Goal: Task Accomplishment & Management: Manage account settings

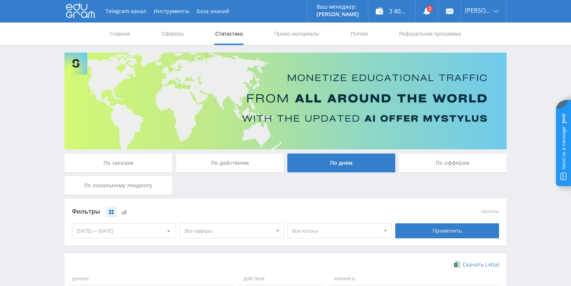
scroll to position [150, 0]
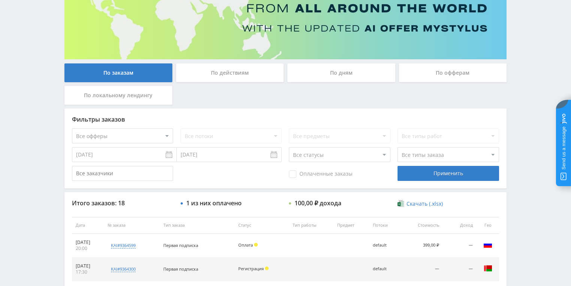
click at [226, 70] on div "По действиям" at bounding box center [230, 72] width 108 height 19
click at [0, 0] on input "По действиям" at bounding box center [0, 0] width 0 height 0
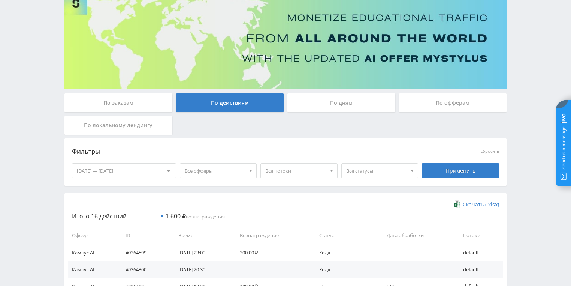
click at [335, 100] on div "По дням" at bounding box center [342, 102] width 108 height 19
click at [0, 0] on input "По дням" at bounding box center [0, 0] width 0 height 0
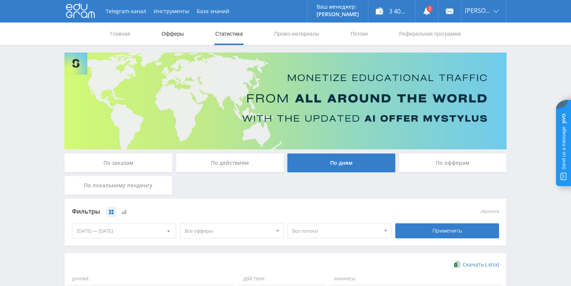
click at [172, 34] on link "Офферы" at bounding box center [173, 33] width 24 height 22
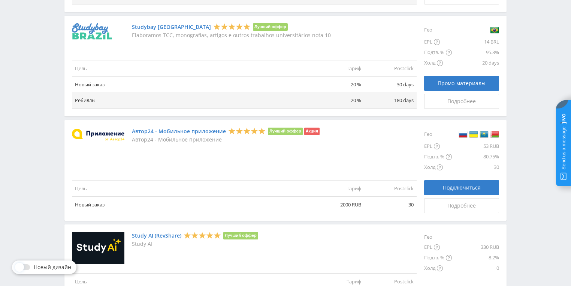
scroll to position [876, 0]
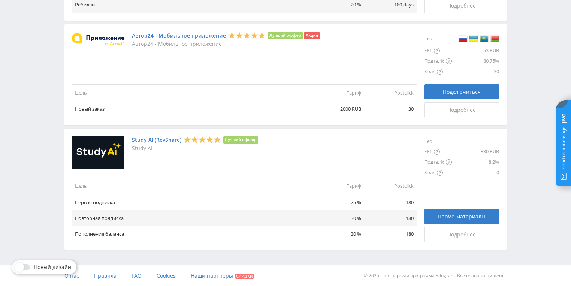
click at [160, 137] on link "Study AI (RevShare)" at bounding box center [156, 140] width 49 height 6
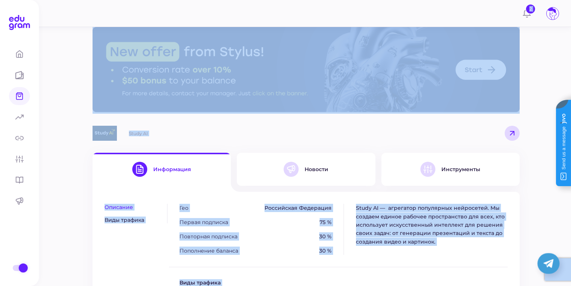
click at [253, 135] on div "Study AI" at bounding box center [306, 133] width 427 height 15
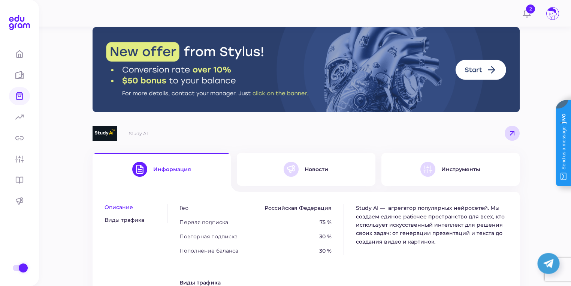
click at [414, 171] on button "Инструменты" at bounding box center [451, 169] width 138 height 33
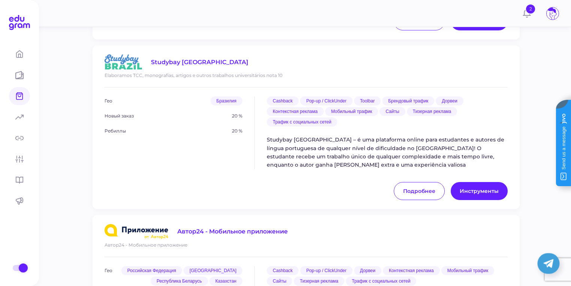
scroll to position [1452, 0]
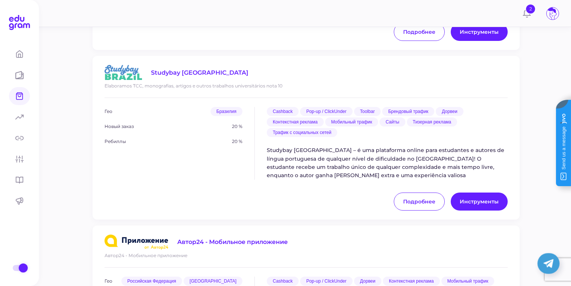
drag, startPoint x: 218, startPoint y: 187, endPoint x: 250, endPoint y: 196, distance: 33.8
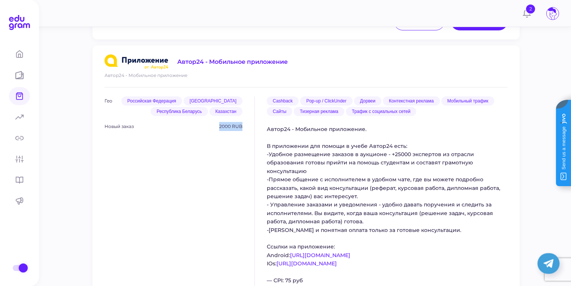
scroll to position [1782, 0]
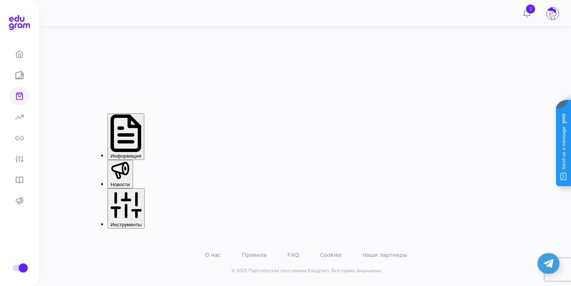
scroll to position [5, 0]
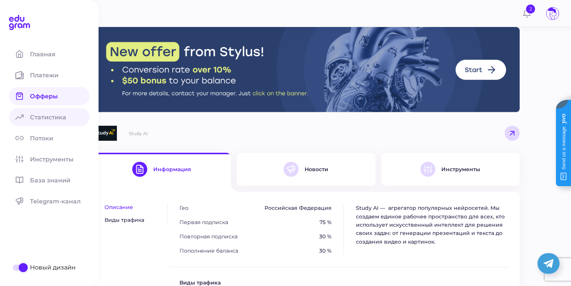
click at [64, 118] on span "Статистика" at bounding box center [52, 117] width 45 height 7
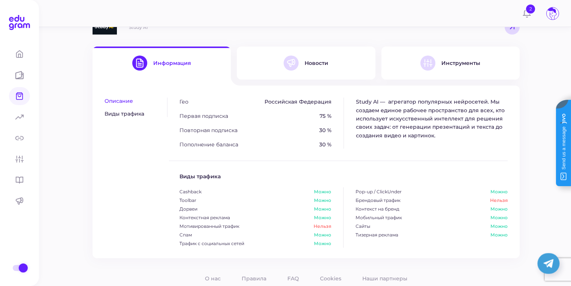
scroll to position [129, 0]
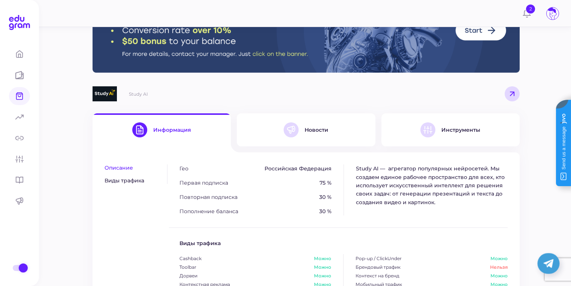
click at [301, 135] on div "Новости" at bounding box center [306, 129] width 45 height 15
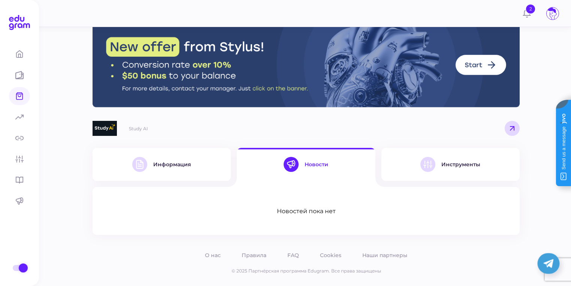
click at [462, 173] on button "Инструменты" at bounding box center [451, 164] width 138 height 33
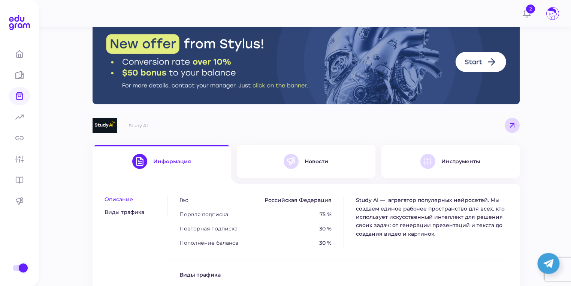
scroll to position [9, 0]
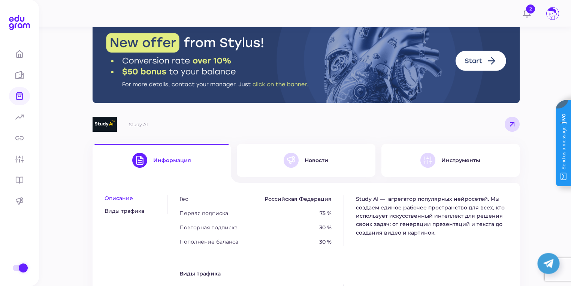
click at [486, 60] on img at bounding box center [306, 60] width 427 height 85
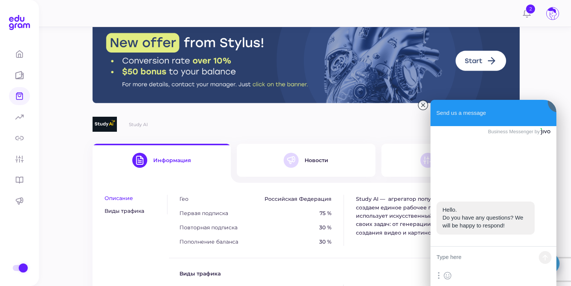
scroll to position [0, 0]
click at [423, 106] on jdiv at bounding box center [423, 105] width 10 height 10
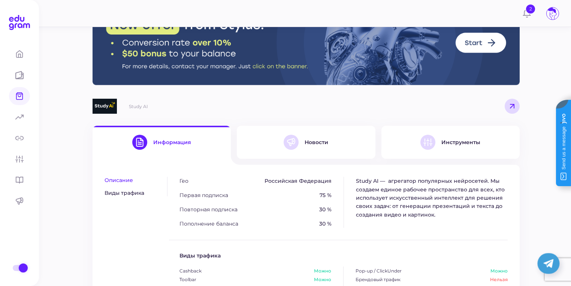
scroll to position [30, 0]
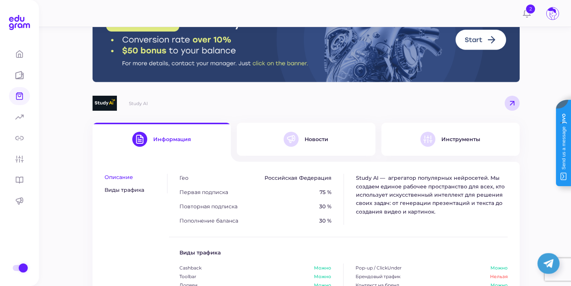
click at [137, 103] on div "Study AI" at bounding box center [138, 103] width 19 height 6
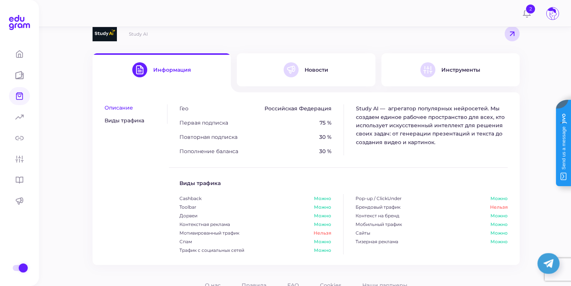
click at [305, 70] on div "Новости" at bounding box center [317, 69] width 24 height 7
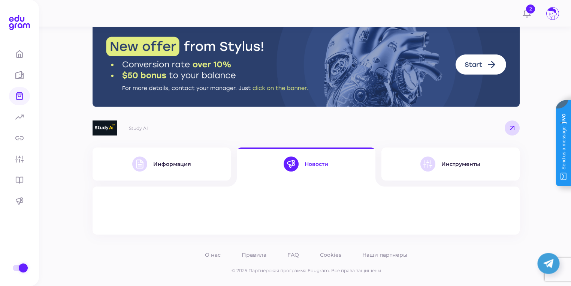
scroll to position [5, 0]
click at [441, 165] on div "Инструменты" at bounding box center [451, 164] width 60 height 15
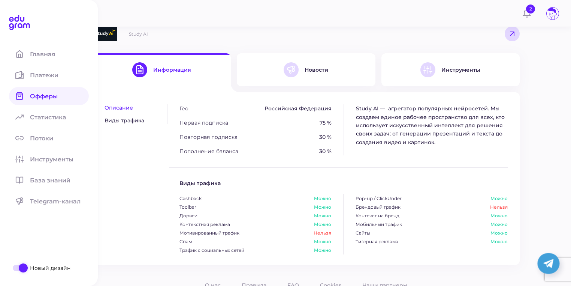
scroll to position [99, 0]
click at [23, 18] on icon at bounding box center [22, 19] width 4 height 5
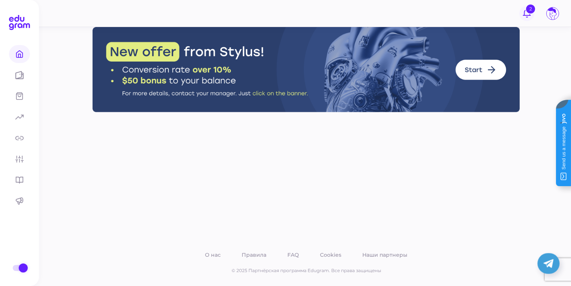
click at [523, 11] on button "2" at bounding box center [527, 13] width 15 height 15
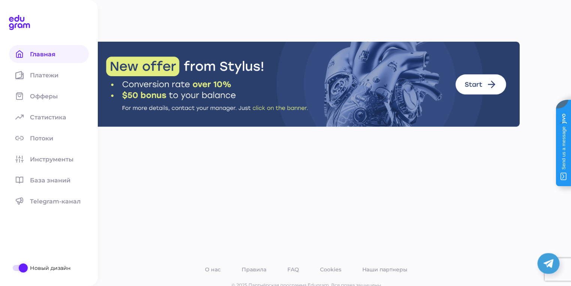
click at [17, 23] on icon at bounding box center [19, 22] width 21 height 15
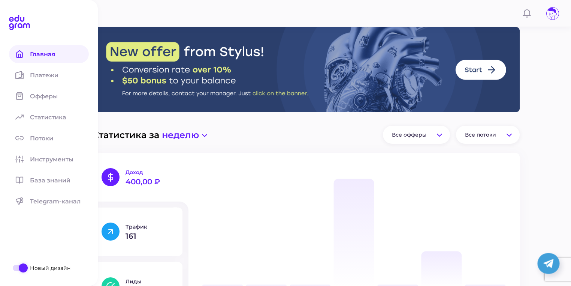
click at [30, 118] on span at bounding box center [19, 117] width 21 height 18
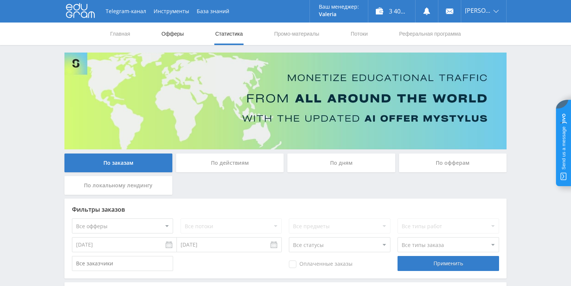
click at [171, 34] on link "Офферы" at bounding box center [173, 33] width 24 height 22
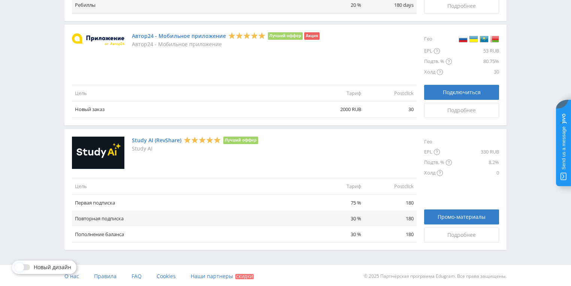
scroll to position [876, 0]
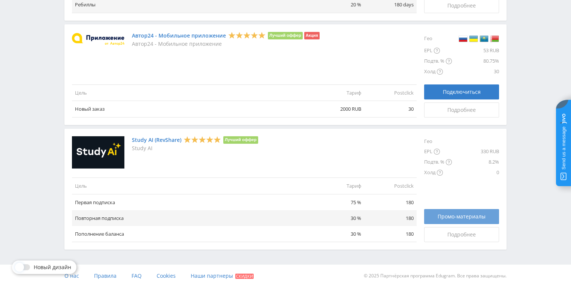
click at [448, 216] on span "Промо-материалы" at bounding box center [462, 216] width 48 height 6
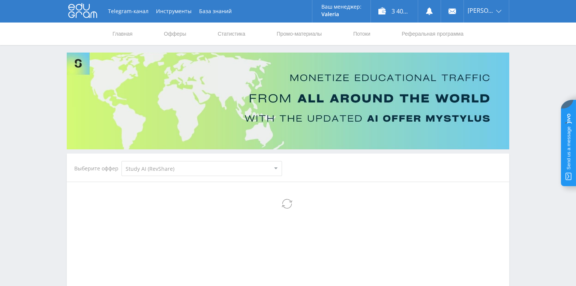
select select "376"
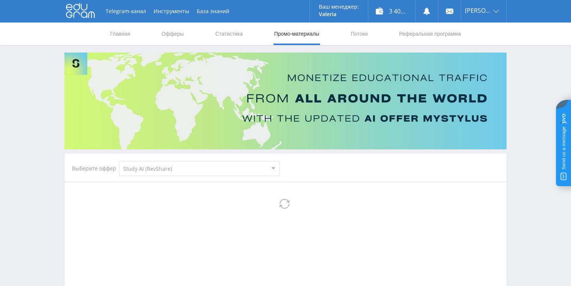
select select "376"
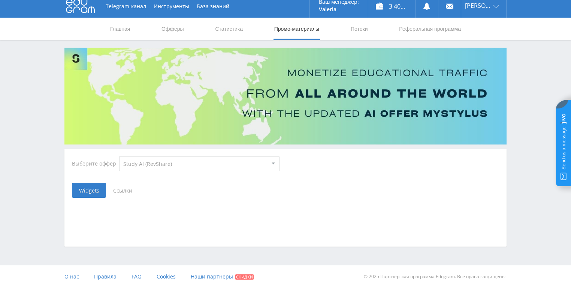
scroll to position [6, 0]
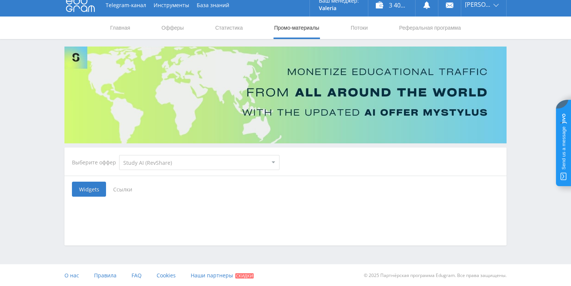
click at [124, 191] on span "Ссылки" at bounding box center [122, 188] width 33 height 15
click at [0, 0] on input "Ссылки" at bounding box center [0, 0] width 0 height 0
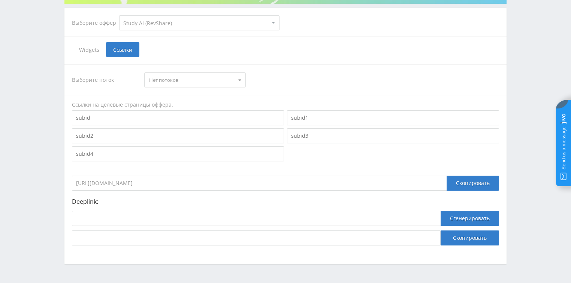
scroll to position [156, 0]
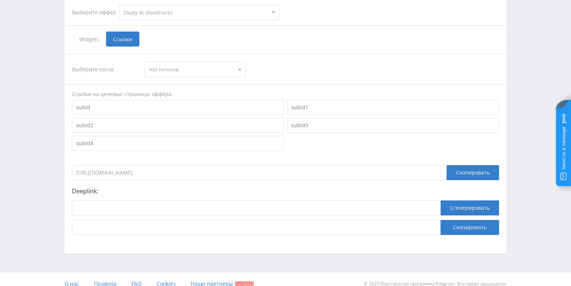
click at [150, 176] on input "[URL][DOMAIN_NAME]" at bounding box center [259, 172] width 375 height 15
click at [163, 171] on input "[URL][DOMAIN_NAME]" at bounding box center [259, 172] width 375 height 15
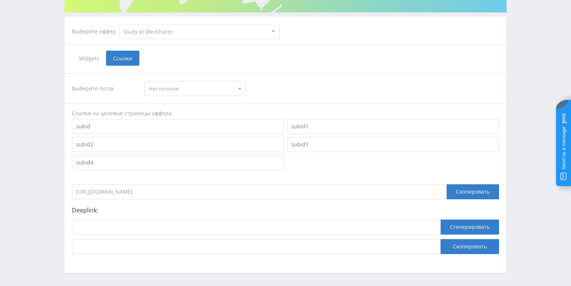
scroll to position [126, 0]
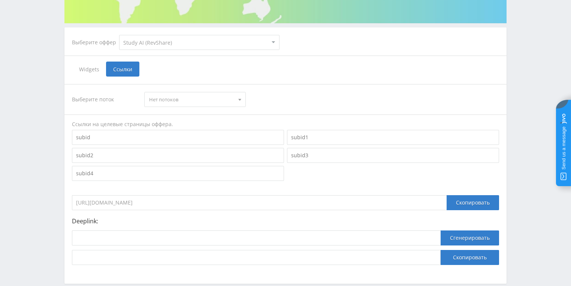
click at [177, 102] on span "Нет потоков" at bounding box center [191, 99] width 85 height 14
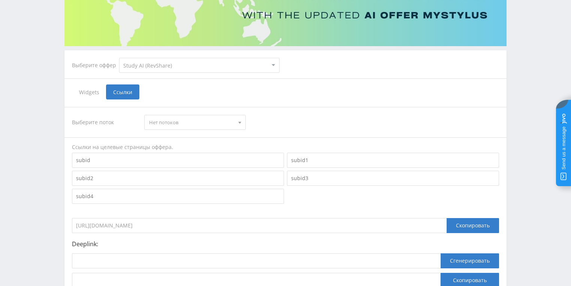
scroll to position [66, 0]
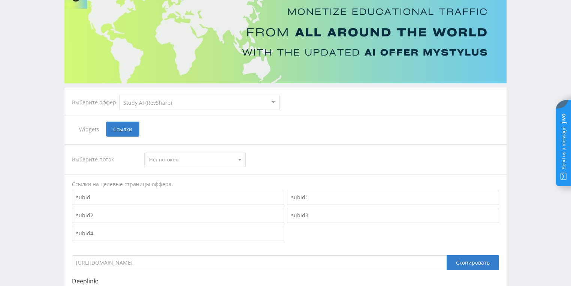
click at [183, 103] on select "MyStylus MyStylus - Revshare Кампус AI Studybay Автор24 Studybay Brazil Study A…" at bounding box center [199, 102] width 160 height 15
click at [132, 196] on input at bounding box center [178, 197] width 212 height 15
type input "ц"
type input "w"
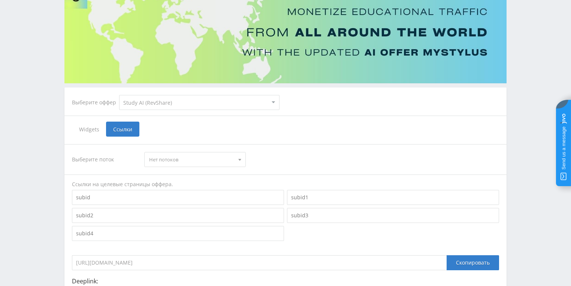
type input "s"
type input "z"
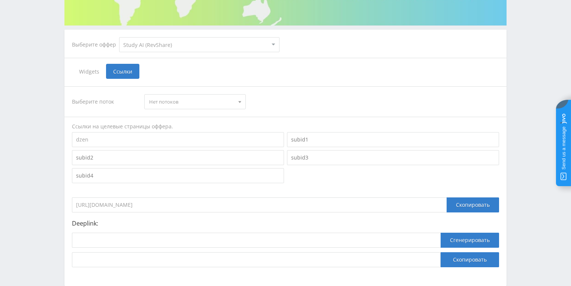
scroll to position [126, 0]
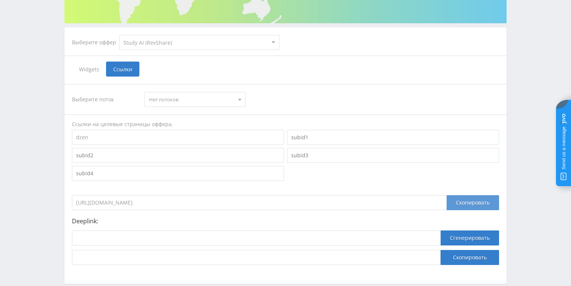
type input "dzen"
click at [471, 202] on div "Скопировать" at bounding box center [473, 202] width 52 height 15
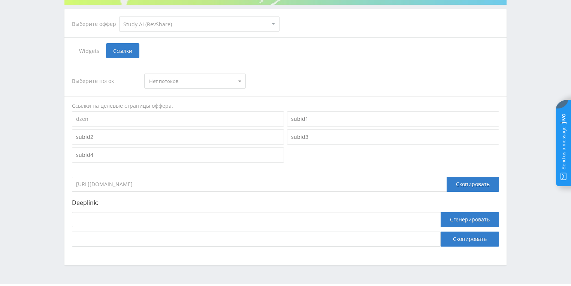
scroll to position [165, 0]
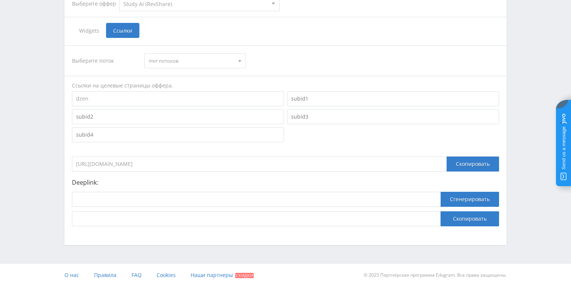
click at [58, 172] on div "Telegram-канал Инструменты База знаний Ваш менеджер: Valeria Valeria Online @va…" at bounding box center [285, 60] width 571 height 451
click at [462, 196] on button "Сгенерировать" at bounding box center [470, 199] width 58 height 15
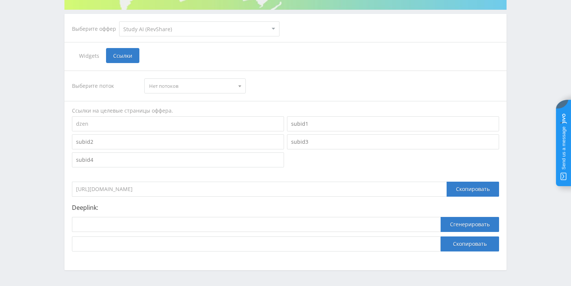
scroll to position [105, 0]
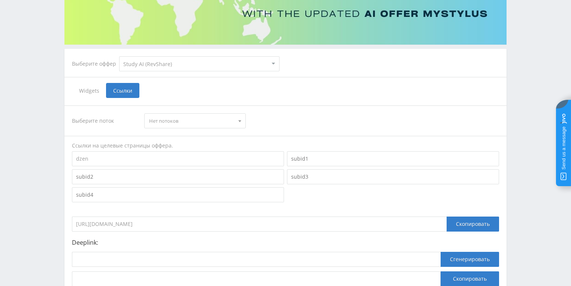
drag, startPoint x: 199, startPoint y: 223, endPoint x: 3, endPoint y: 222, distance: 196.1
click at [3, 222] on div "Telegram-канал Инструменты База знаний Ваш менеджер: Valeria Valeria Online @va…" at bounding box center [285, 120] width 571 height 451
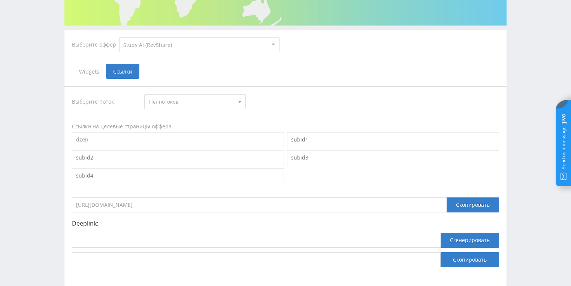
scroll to position [135, 0]
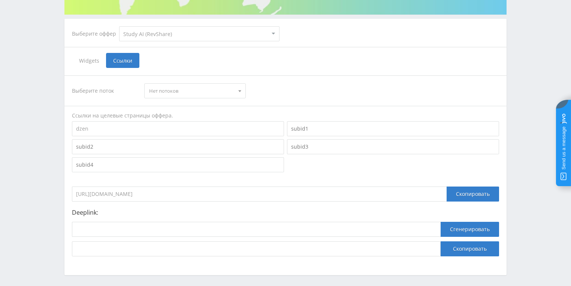
click at [182, 198] on input "https://eduforms.org/?rid=0&subid=dzen" at bounding box center [259, 193] width 375 height 15
click at [199, 191] on input "https://eduforms.org/?rid=0&subid=dzen" at bounding box center [259, 193] width 375 height 15
click at [99, 232] on input at bounding box center [256, 229] width 369 height 15
paste input "https://eduforms.org/?rid=0&subid=dzen"
type input "https://eduforms.org/?rid=0&subid=dzen"
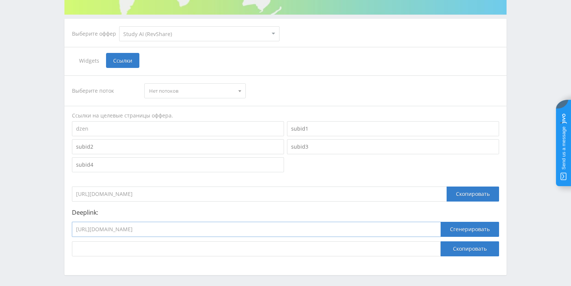
scroll to position [105, 0]
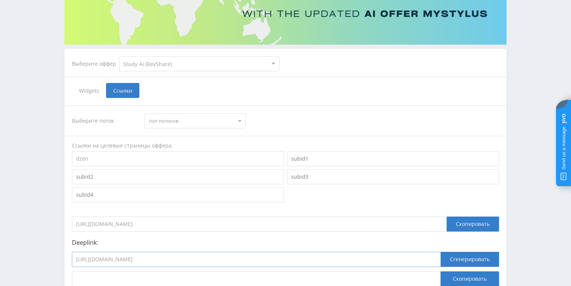
drag, startPoint x: 187, startPoint y: 259, endPoint x: 18, endPoint y: 246, distance: 170.0
click at [22, 249] on div "Telegram-канал Инструменты База знаний Ваш менеджер: Valeria Valeria Online @va…" at bounding box center [285, 120] width 571 height 451
click at [18, 178] on div "Telegram-канал Инструменты База знаний Ваш менеджер: Valeria Valeria Online @va…" at bounding box center [285, 120] width 571 height 451
drag, startPoint x: 188, startPoint y: 225, endPoint x: 40, endPoint y: 222, distance: 147.8
click at [40, 222] on div "Telegram-канал Инструменты База знаний Ваш менеджер: Valeria Valeria Online @va…" at bounding box center [285, 120] width 571 height 451
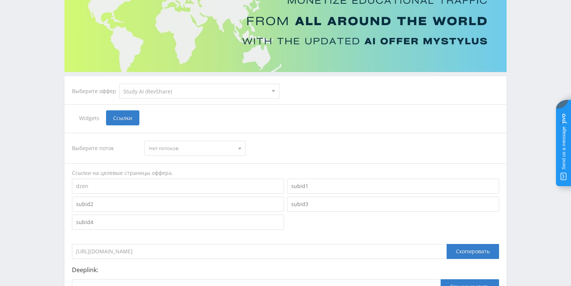
scroll to position [75, 0]
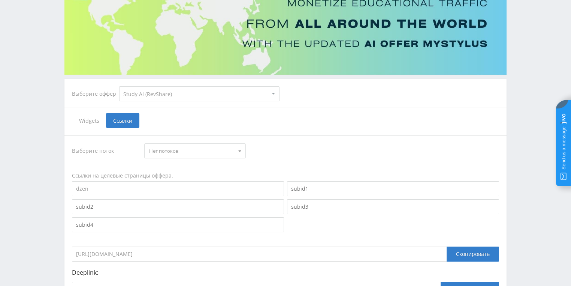
click at [184, 253] on input "https://eduforms.org/?rid=0&subid=dzen" at bounding box center [259, 253] width 375 height 15
click at [195, 255] on input "https://eduforms.org/?rid=0&subid=dzen" at bounding box center [259, 253] width 375 height 15
click at [179, 253] on input "https://eduforms.org/?rid=0&subid=dzen" at bounding box center [259, 253] width 375 height 15
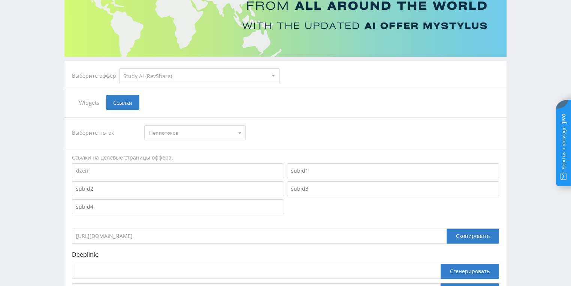
scroll to position [165, 0]
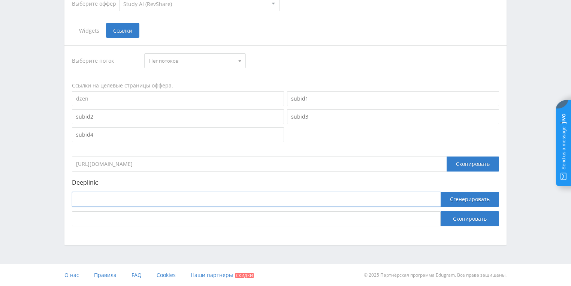
click at [93, 205] on input at bounding box center [256, 199] width 369 height 15
paste input "https://eduforms.org/?rid=0&subid=dzen"
type input "https://eduforms.org/?rid=0&subid=dzen"
drag, startPoint x: 186, startPoint y: 200, endPoint x: 66, endPoint y: 199, distance: 120.4
click at [67, 199] on div "Выберите поток Нет потоков Нет потоков Ссылки на целевые страницы оффера. dzen …" at bounding box center [285, 136] width 442 height 196
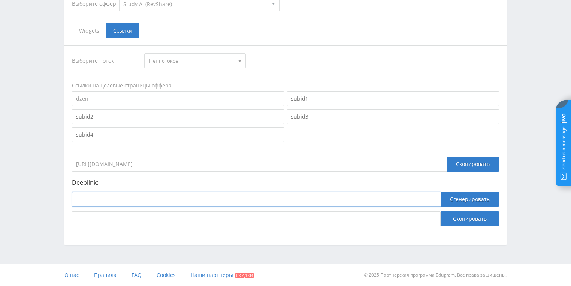
paste input "https://study24.ai/"
type input "https://study24.ai/"
click at [477, 196] on button "Сгенерировать" at bounding box center [470, 199] width 58 height 15
drag, startPoint x: 273, startPoint y: 217, endPoint x: 44, endPoint y: 216, distance: 229.1
click at [44, 216] on div "Telegram-канал Инструменты База знаний Ваш менеджер: Valeria Valeria Online @va…" at bounding box center [285, 60] width 571 height 451
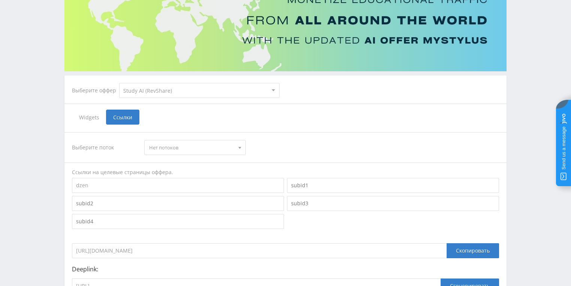
scroll to position [75, 0]
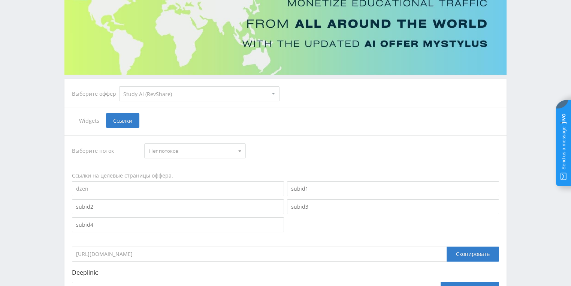
click at [181, 151] on span "Нет потоков" at bounding box center [191, 151] width 85 height 14
click at [92, 117] on span "Widgets" at bounding box center [89, 120] width 34 height 15
click at [0, 0] on input "Widgets" at bounding box center [0, 0] width 0 height 0
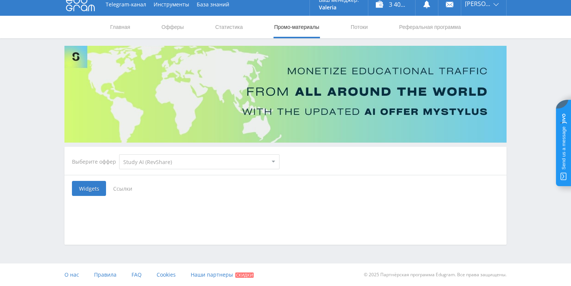
scroll to position [6, 0]
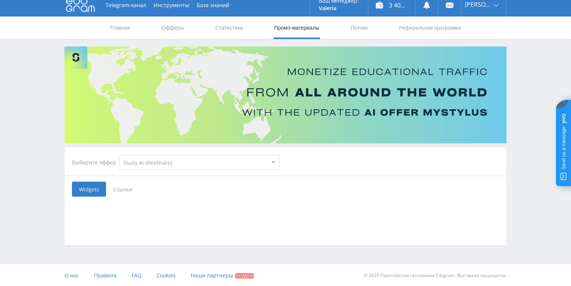
click at [124, 187] on span "Ссылки" at bounding box center [122, 188] width 33 height 15
click at [0, 0] on input "Ссылки" at bounding box center [0, 0] width 0 height 0
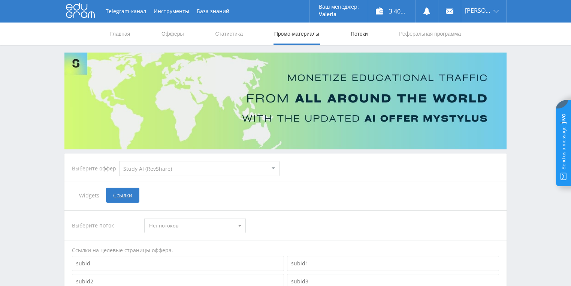
click at [357, 36] on link "Потоки" at bounding box center [359, 33] width 19 height 22
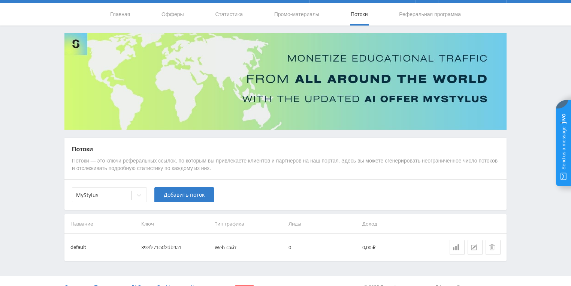
scroll to position [31, 0]
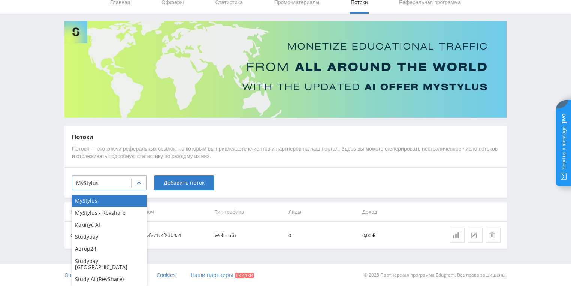
click at [134, 183] on div at bounding box center [139, 182] width 15 height 15
click at [114, 273] on div "Study AI (RevShare)" at bounding box center [109, 279] width 75 height 12
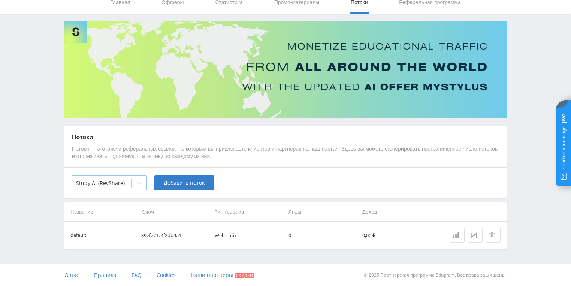
scroll to position [0, 0]
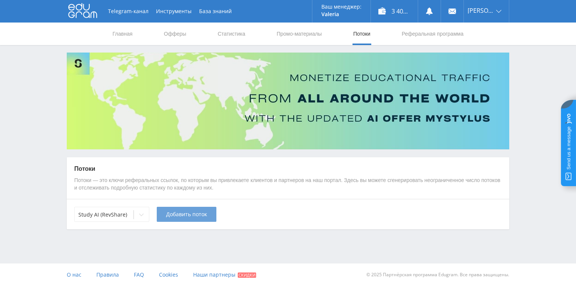
click at [183, 215] on span "Добавить поток" at bounding box center [186, 214] width 41 height 6
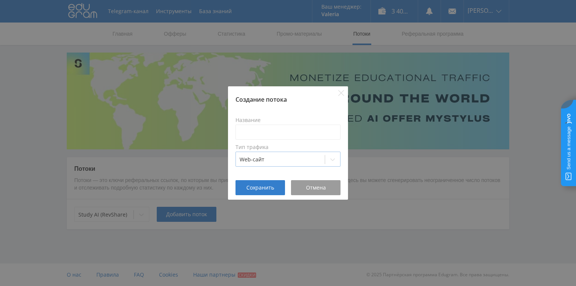
click at [268, 157] on div at bounding box center [280, 159] width 81 height 7
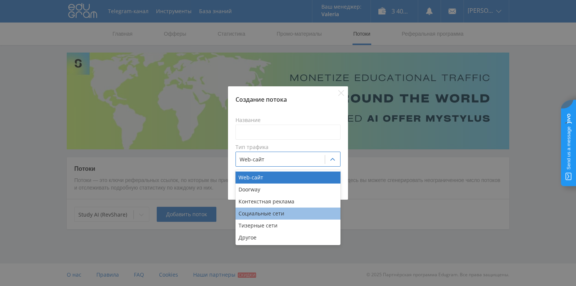
click at [280, 213] on div "Социальные сети" at bounding box center [287, 213] width 105 height 12
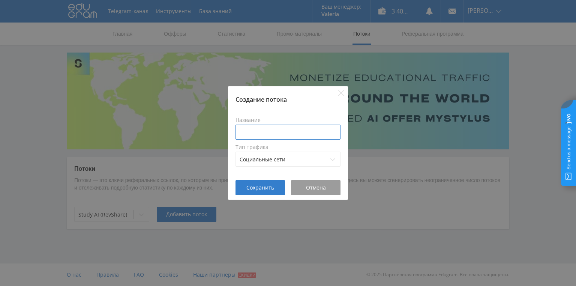
click at [261, 127] on input at bounding box center [287, 131] width 105 height 15
type input "w"
type input "DZEN"
click at [262, 192] on button "Сохранить" at bounding box center [259, 187] width 49 height 15
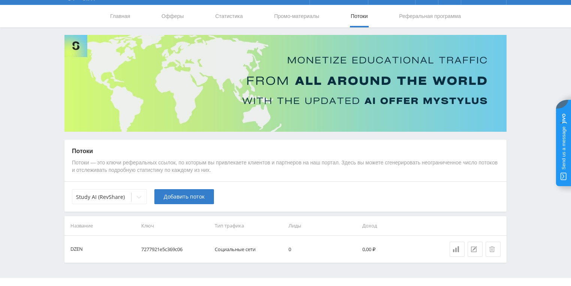
scroll to position [31, 0]
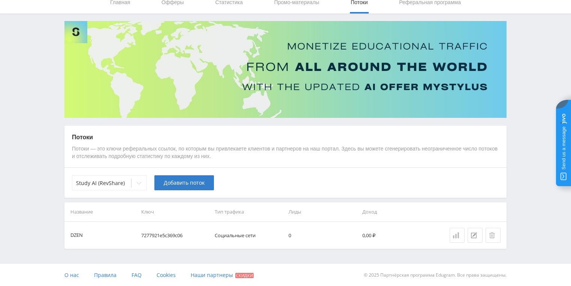
click at [457, 234] on icon at bounding box center [456, 235] width 6 height 6
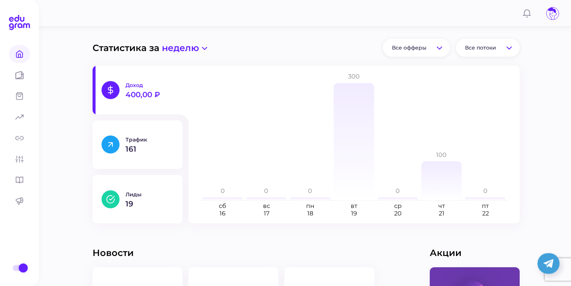
scroll to position [90, 0]
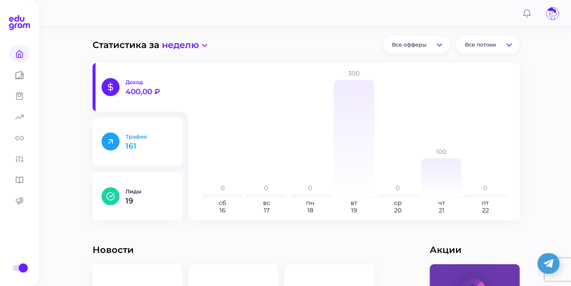
click at [166, 145] on p "161" at bounding box center [150, 145] width 48 height 7
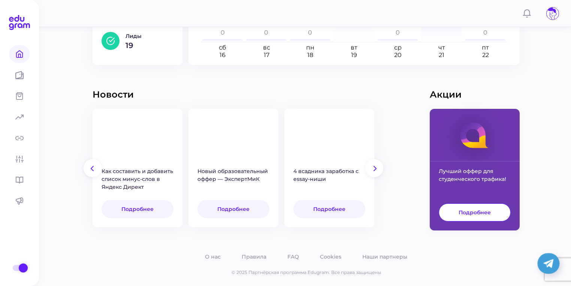
scroll to position [247, 0]
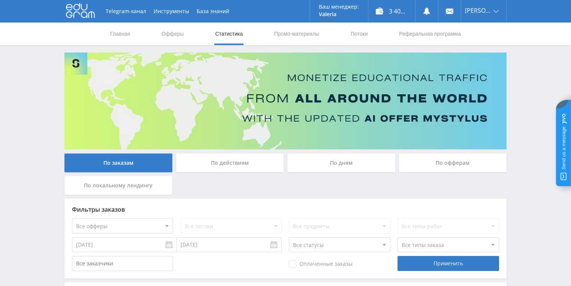
click at [424, 166] on div "По офферам" at bounding box center [453, 162] width 108 height 19
click at [0, 0] on input "По офферам" at bounding box center [0, 0] width 0 height 0
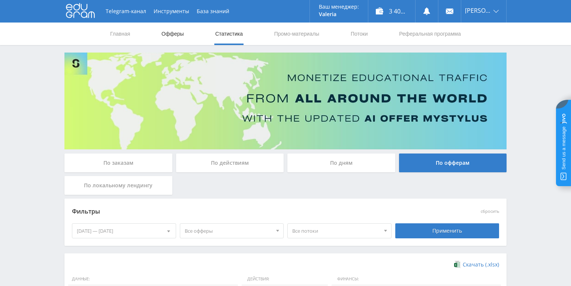
click at [171, 35] on link "Офферы" at bounding box center [173, 33] width 24 height 22
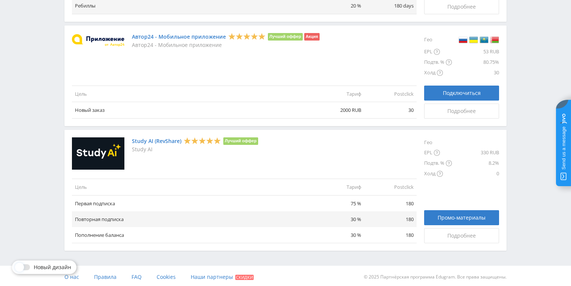
scroll to position [876, 0]
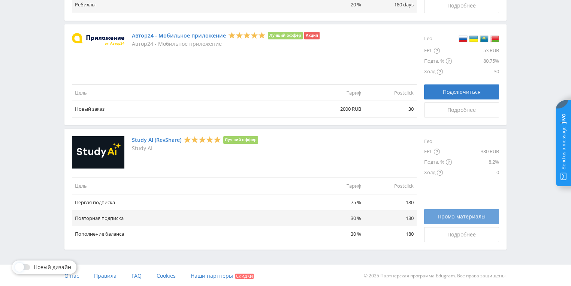
click at [462, 219] on link "Промо-материалы" at bounding box center [461, 216] width 75 height 15
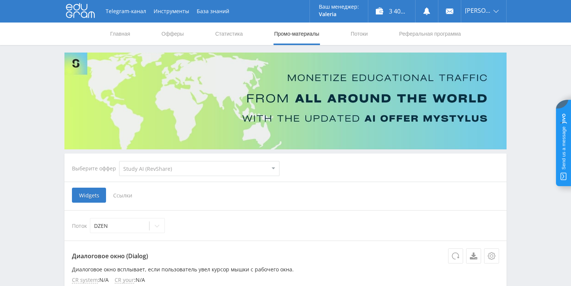
select select "376"
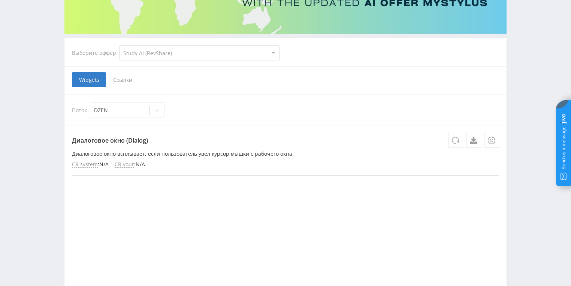
scroll to position [25, 0]
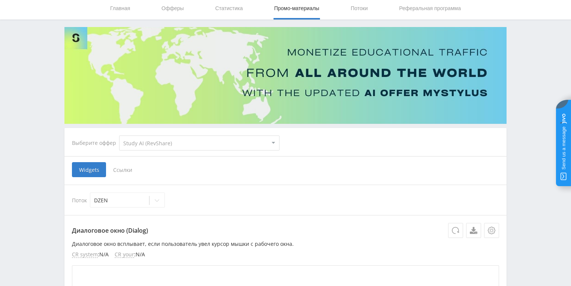
click at [113, 172] on span "Ссылки" at bounding box center [122, 169] width 33 height 15
click at [0, 0] on input "Ссылки" at bounding box center [0, 0] width 0 height 0
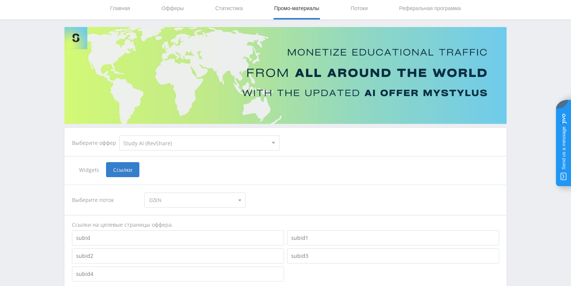
scroll to position [145, 0]
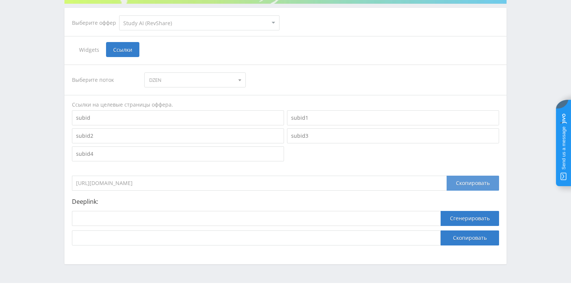
click at [459, 182] on div "Скопировать" at bounding box center [473, 182] width 52 height 15
